Goal: Navigation & Orientation: Find specific page/section

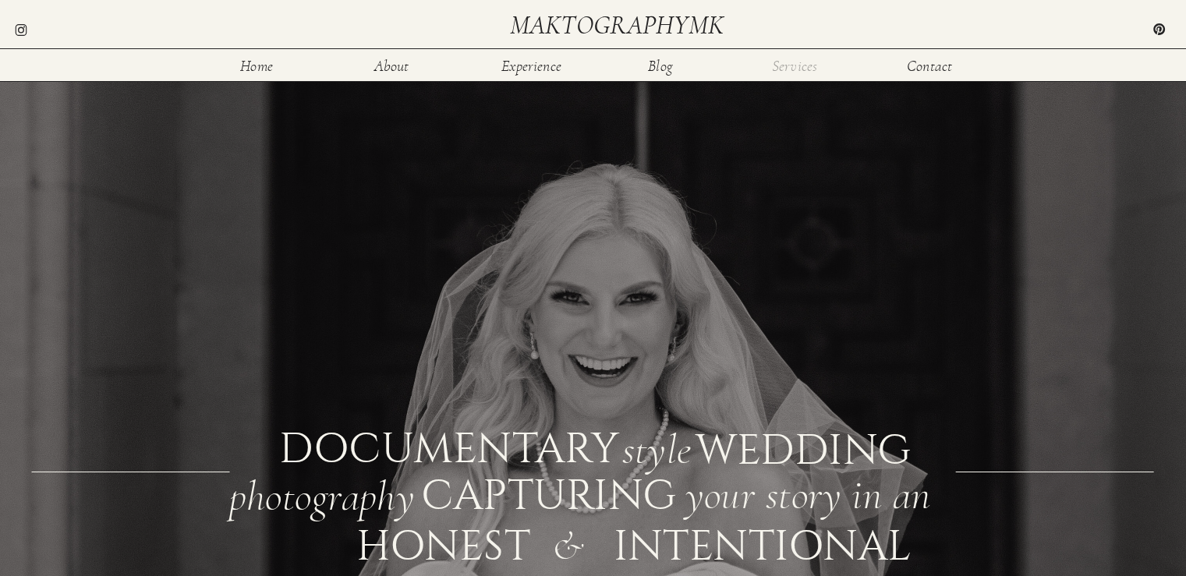
click at [798, 72] on nav "Services" at bounding box center [794, 64] width 51 height 13
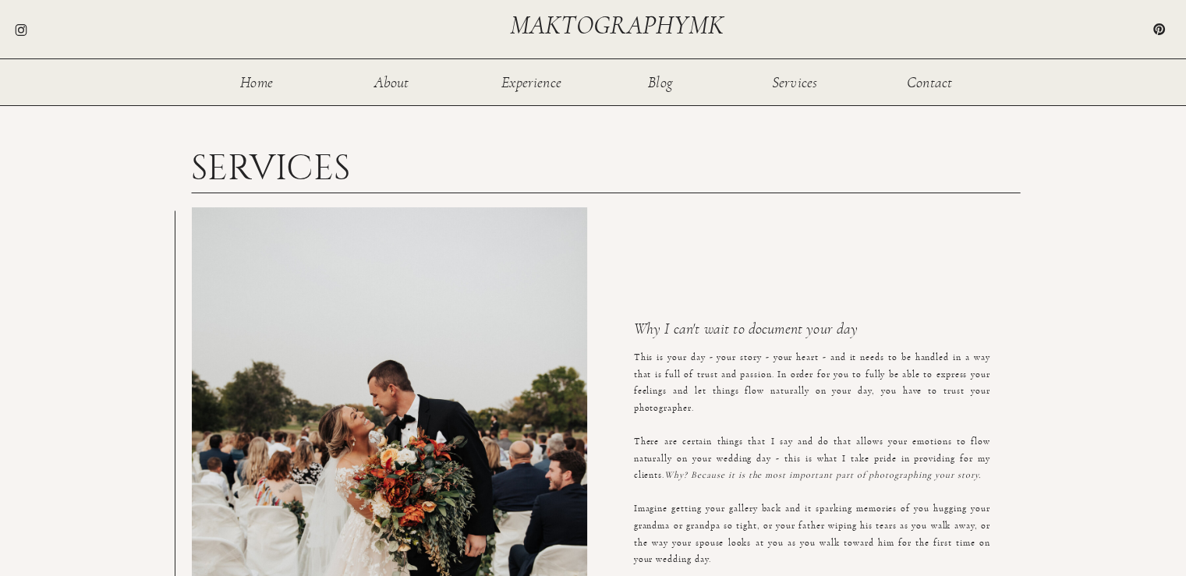
click at [588, 29] on h2 "maktographymk" at bounding box center [620, 25] width 220 height 26
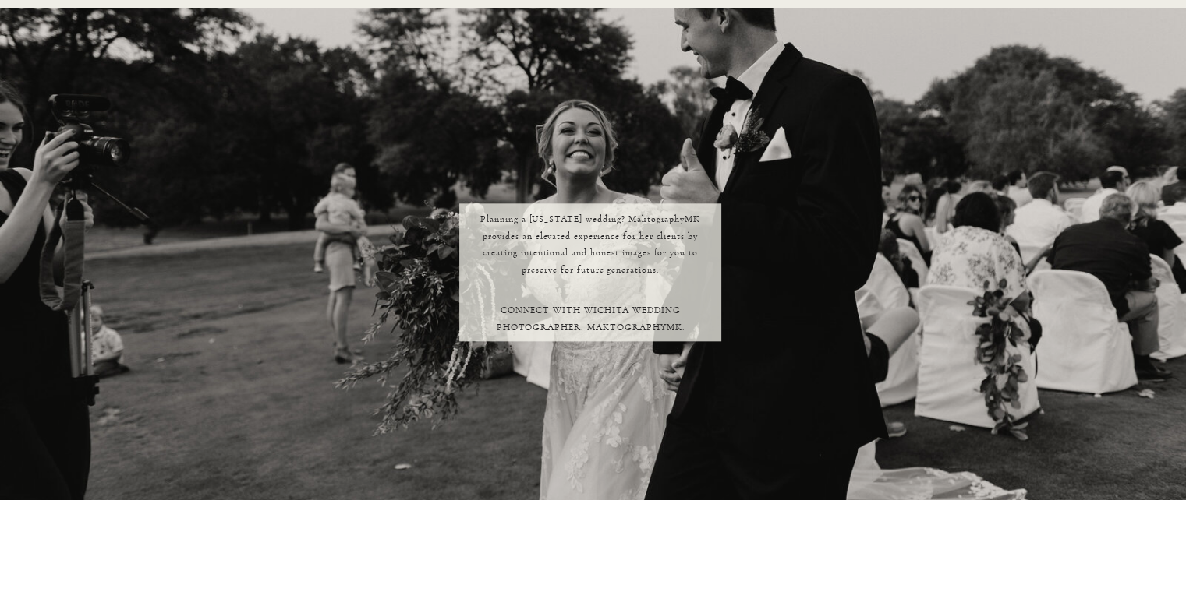
scroll to position [1115, 0]
